Goal: Task Accomplishment & Management: Manage account settings

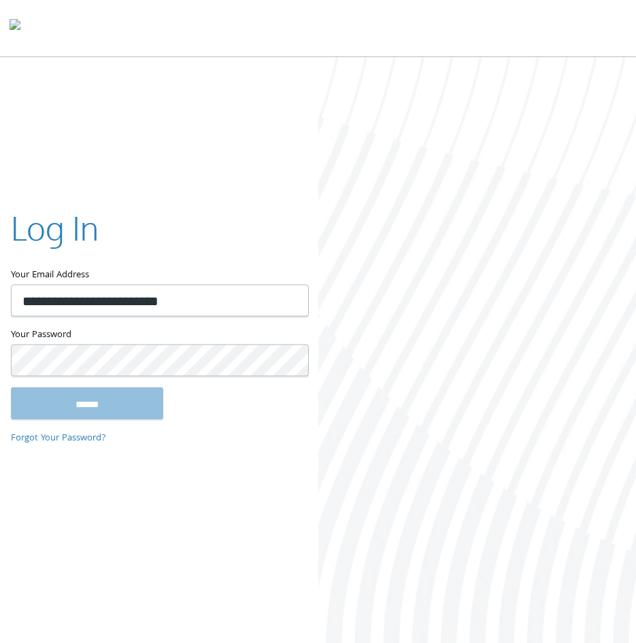
type input "**********"
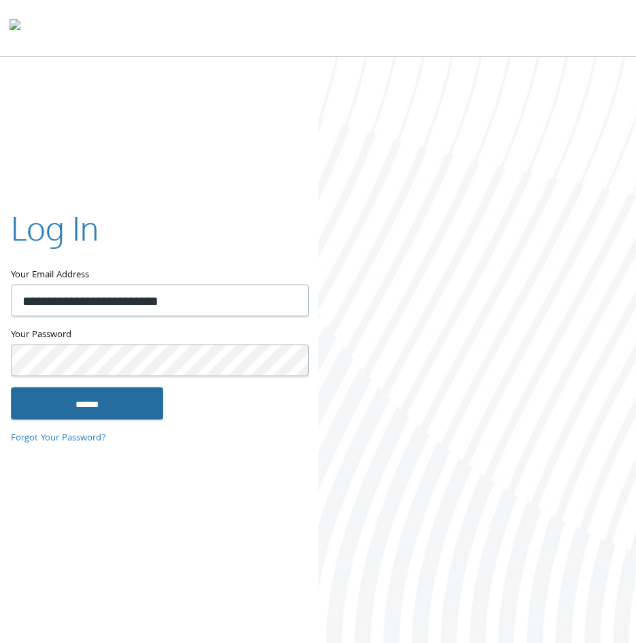
click at [97, 402] on input "******" at bounding box center [87, 404] width 152 height 33
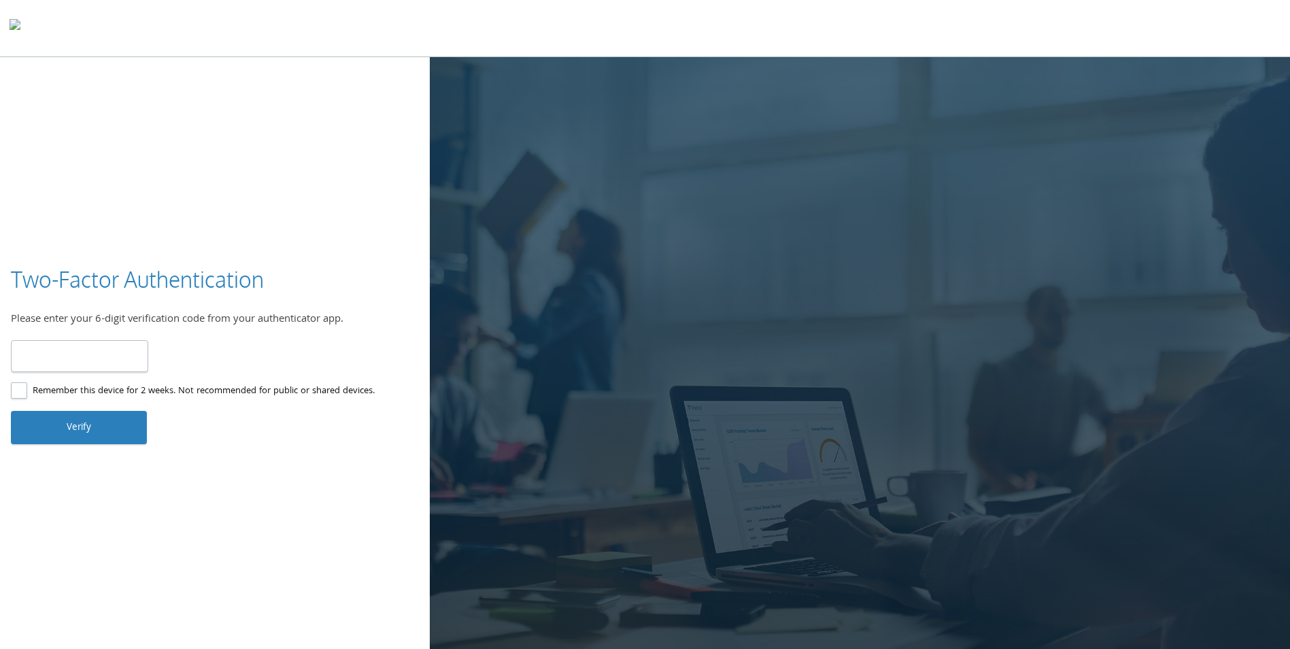
type input "******"
